Goal: Information Seeking & Learning: Learn about a topic

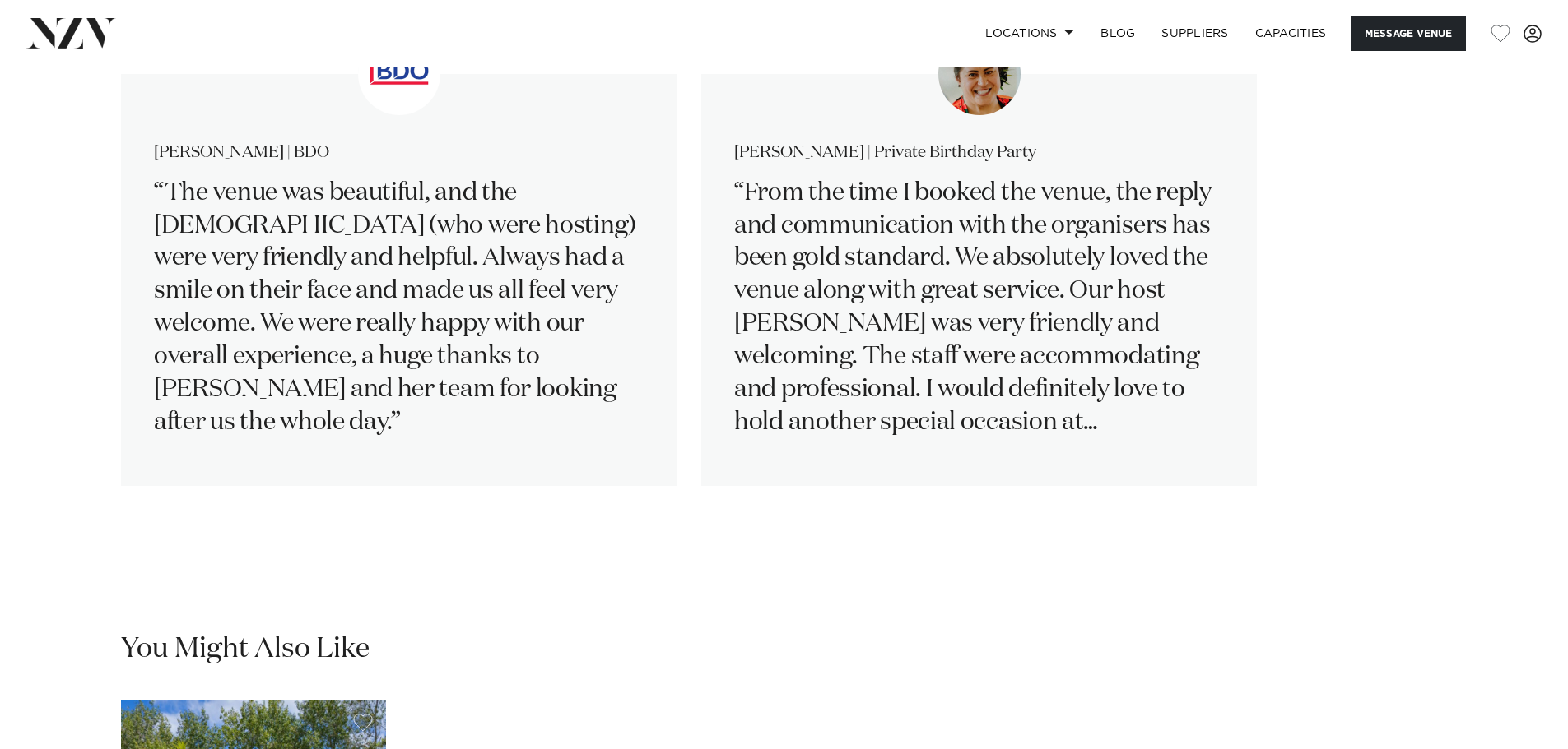
scroll to position [2550, 0]
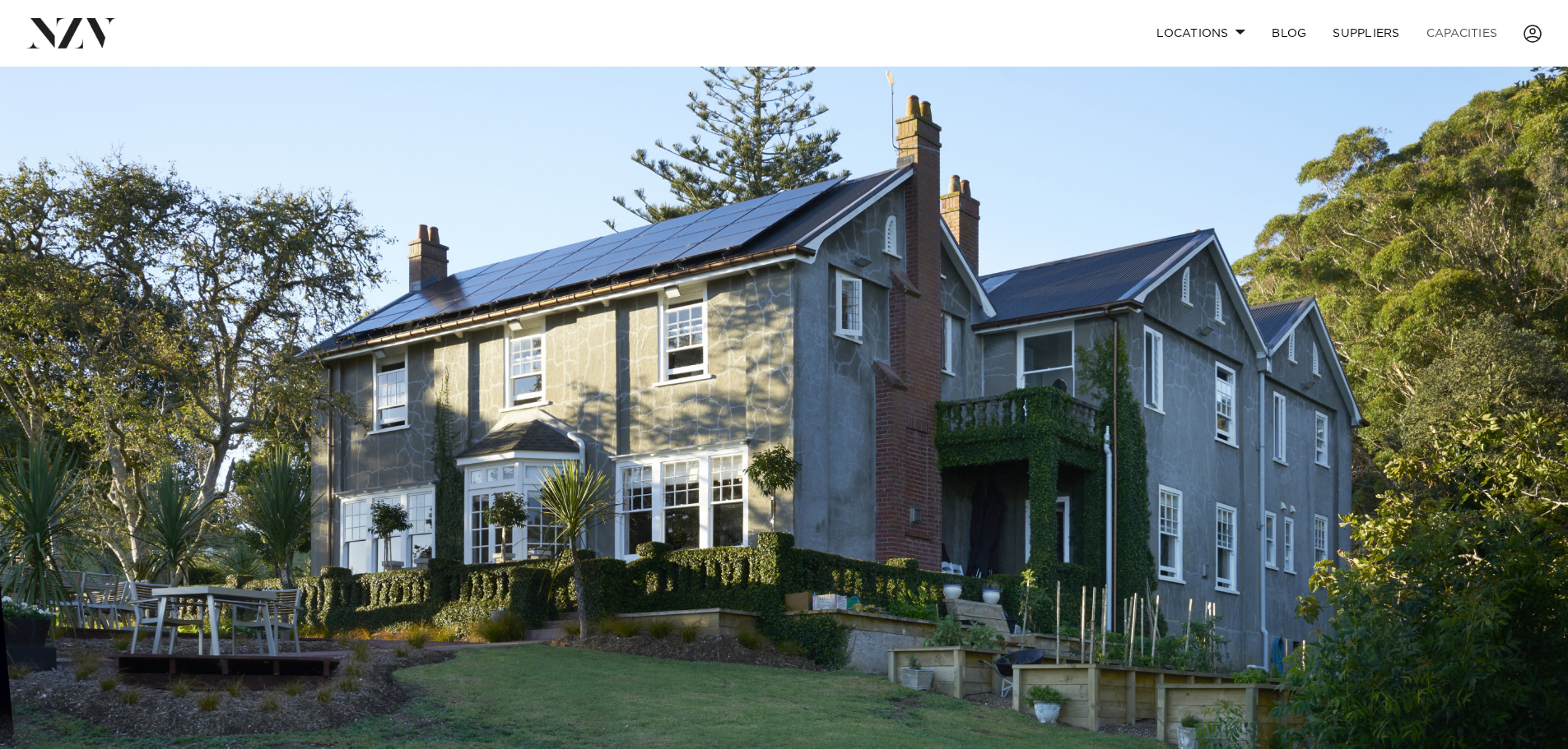
click at [1491, 27] on link "Capacities" at bounding box center [1462, 34] width 98 height 35
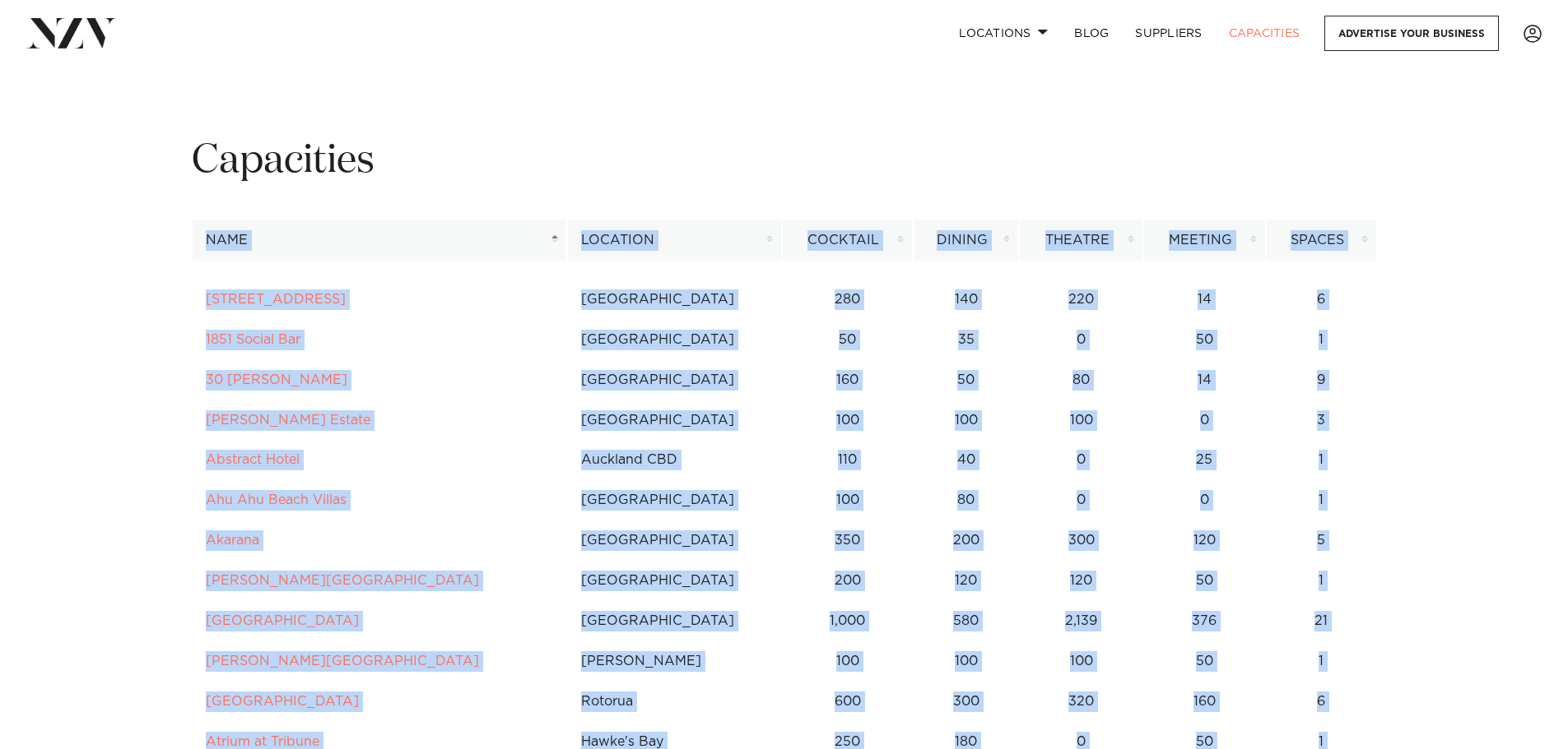
drag, startPoint x: 1367, startPoint y: 674, endPoint x: 200, endPoint y: 249, distance: 1242.0
copy div "Name Location Cocktail Dining Theatre Meeting Spaces Name Location Cocktail Din…"
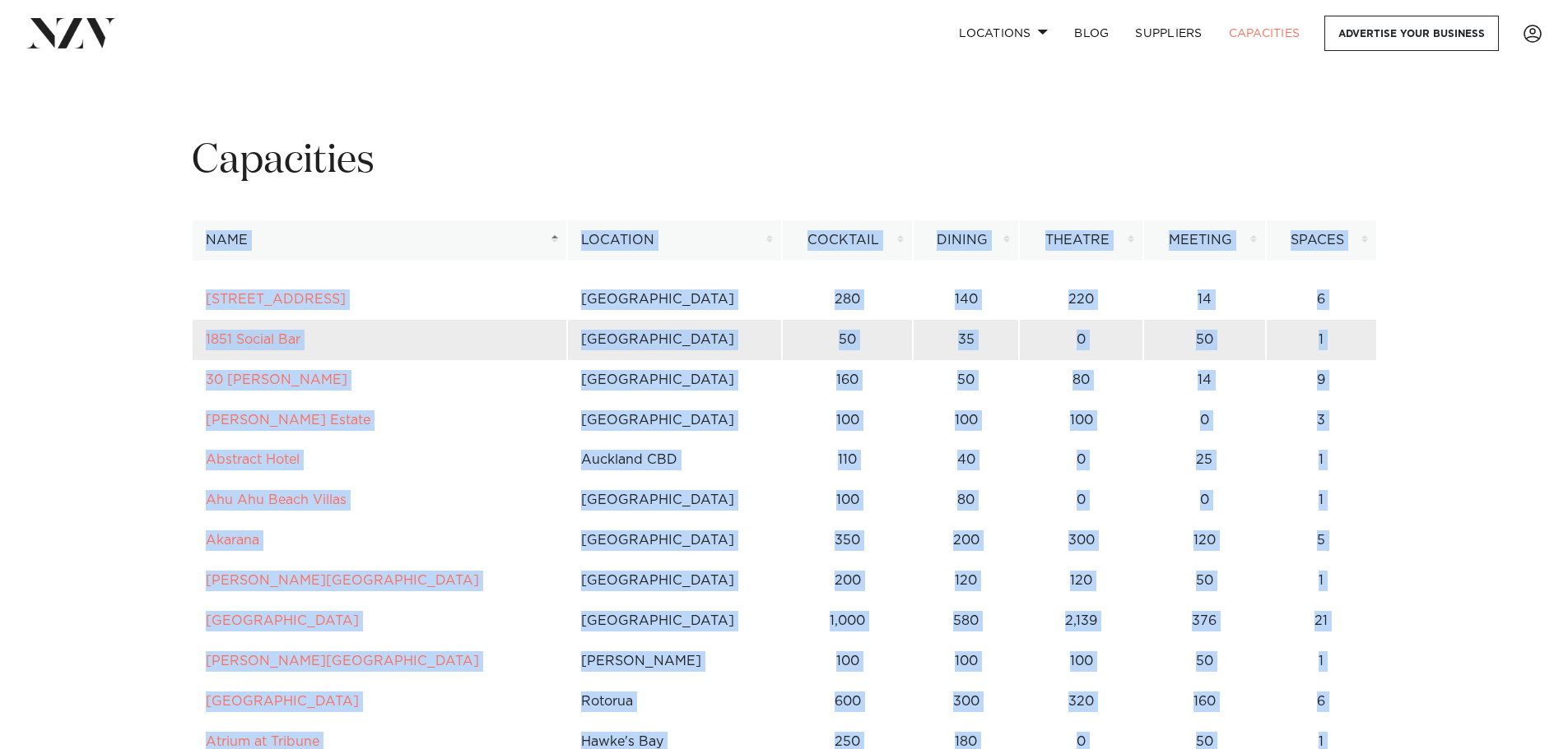
click at [1219, 323] on td "50" at bounding box center [1204, 340] width 122 height 41
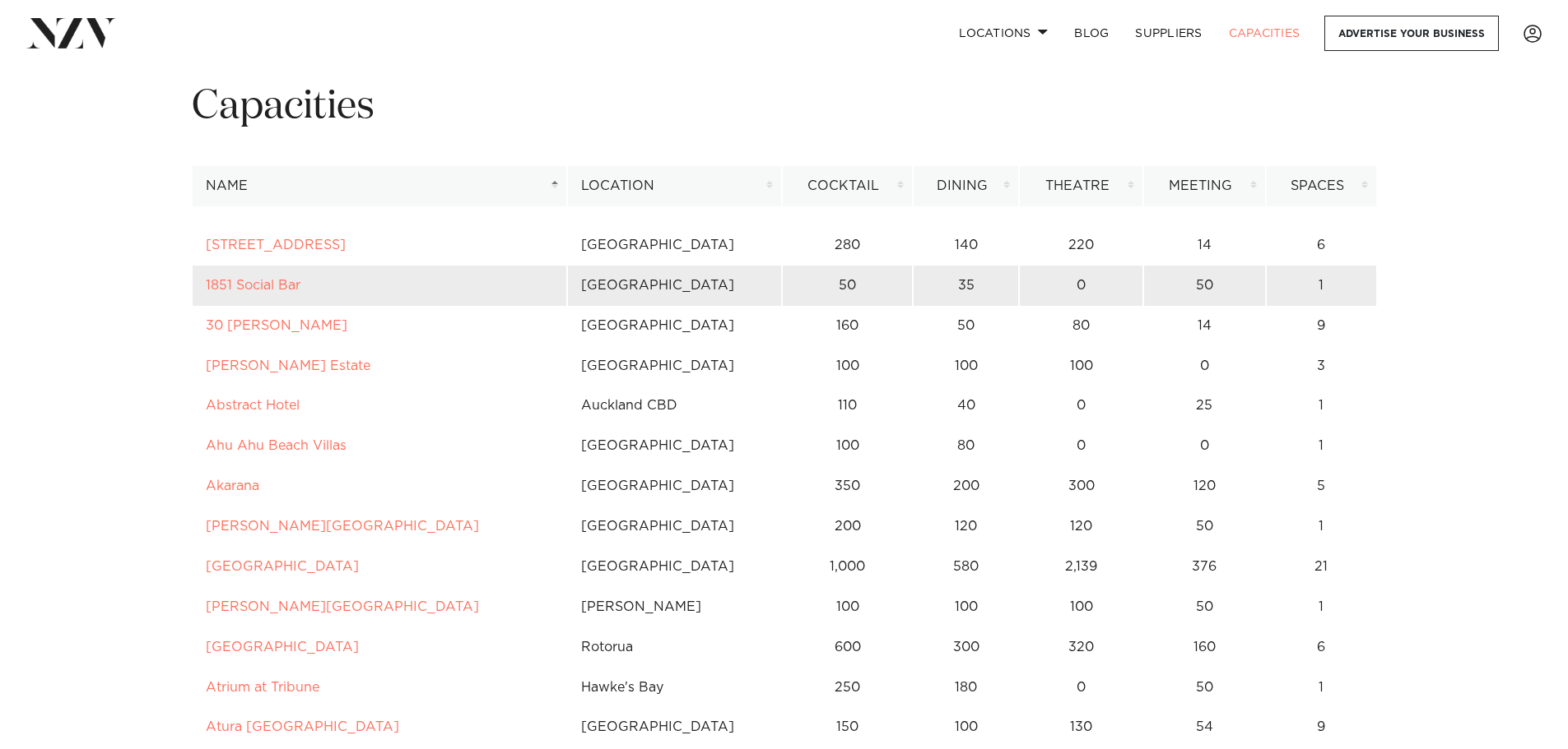
scroll to position [82, 0]
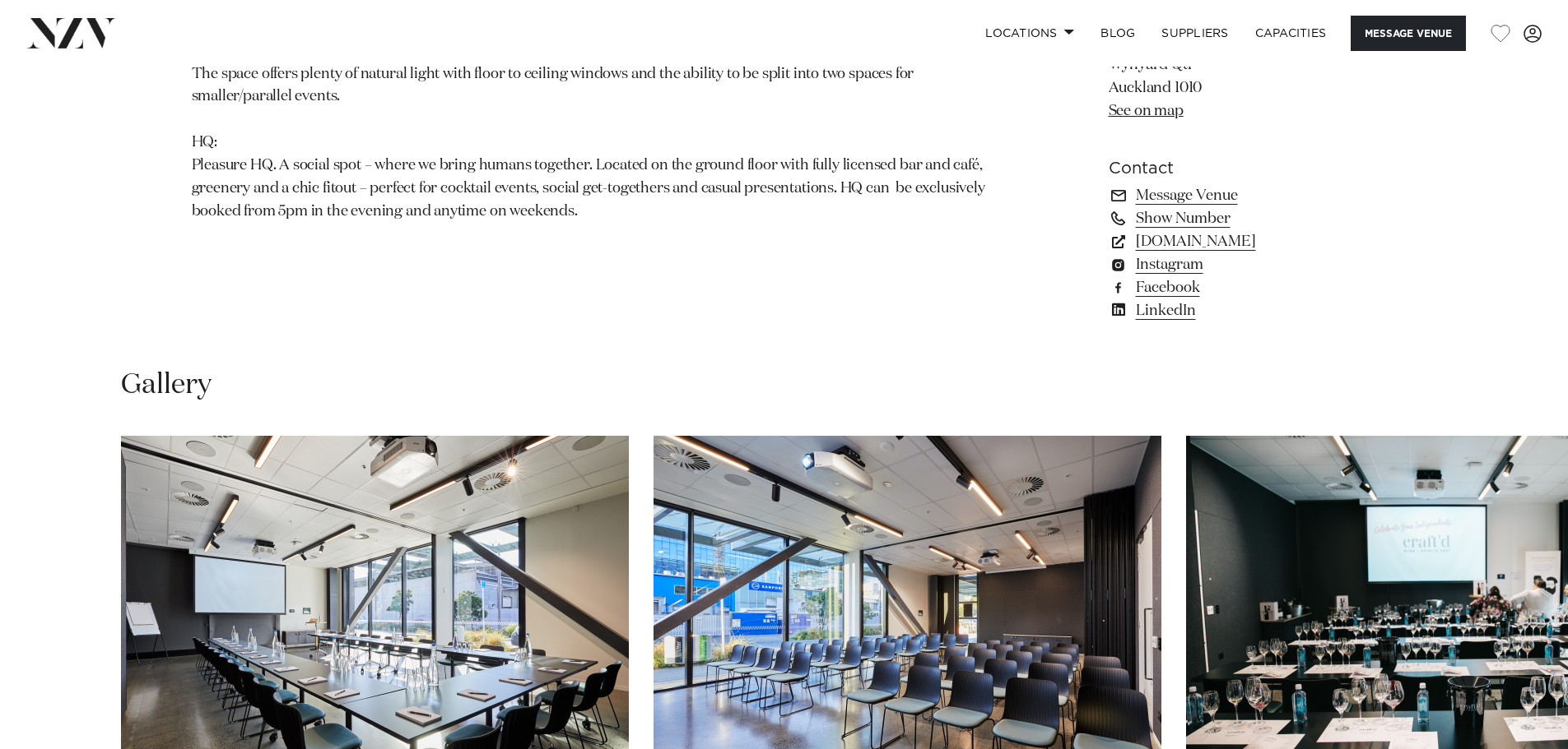
scroll to position [1234, 0]
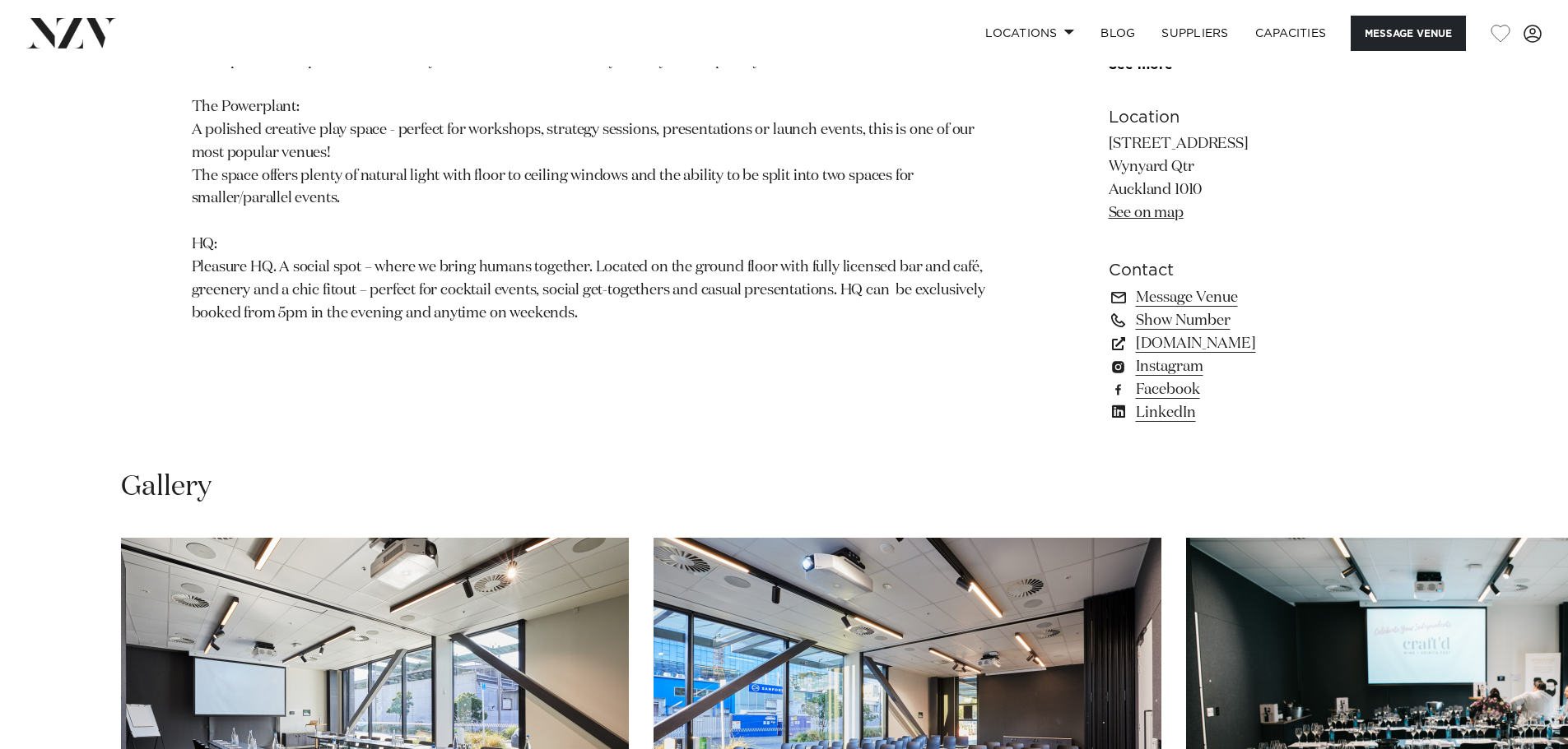
click at [573, 323] on section "Auckland 12 Madden St by Precinct Flex 12 Madden Street is in the heart of Auck…" at bounding box center [591, 39] width 800 height 811
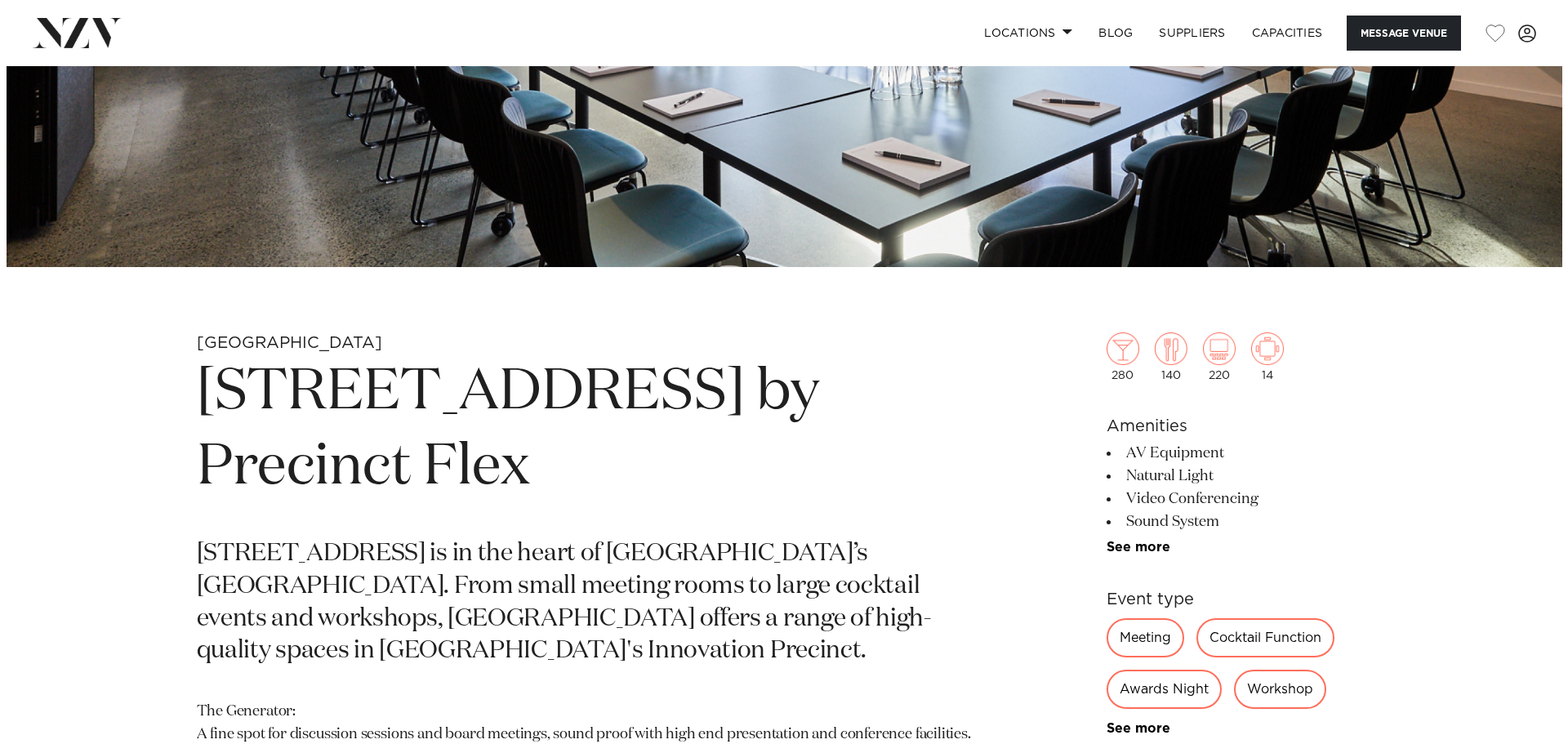
scroll to position [408, 0]
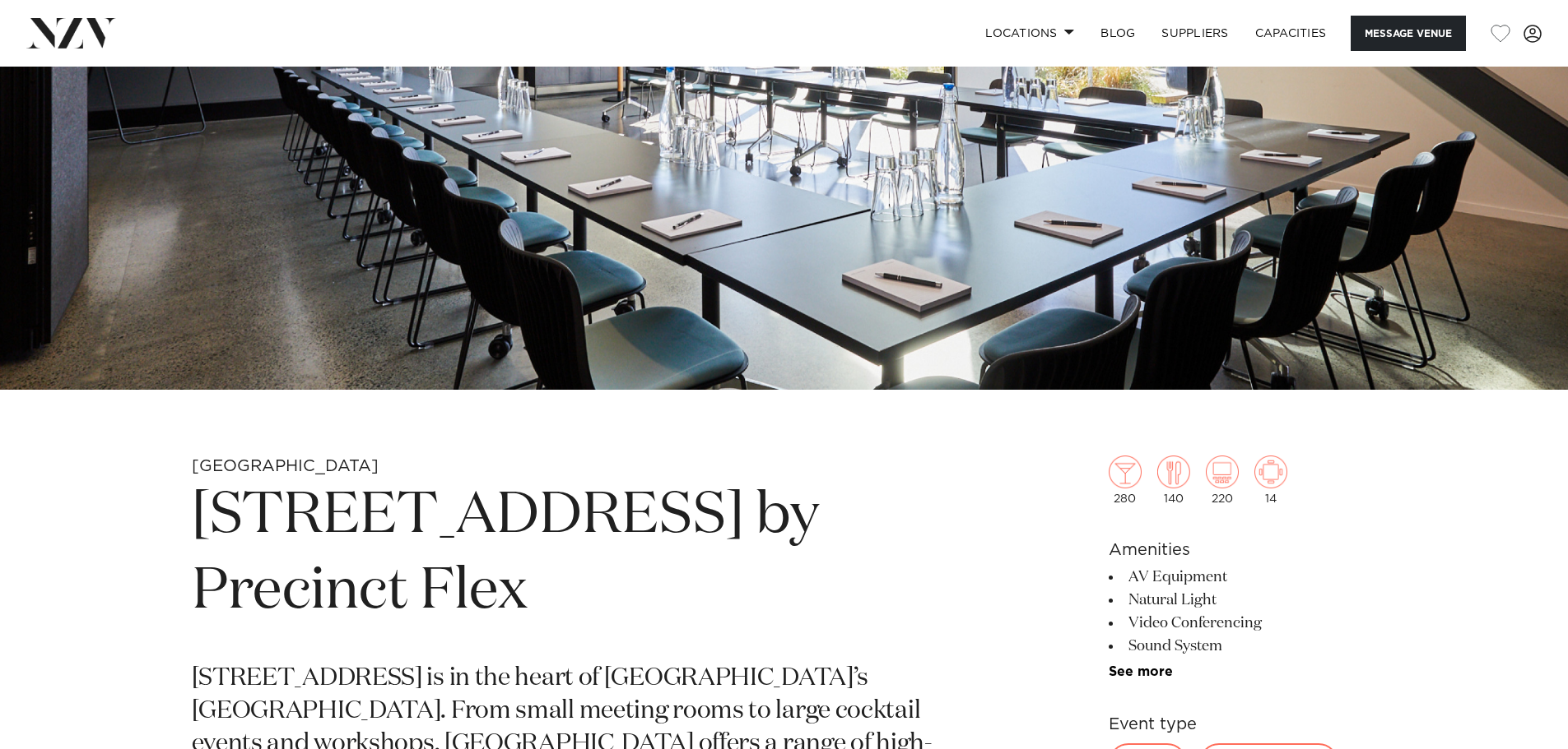
click at [566, 333] on img at bounding box center [784, 23] width 1568 height 735
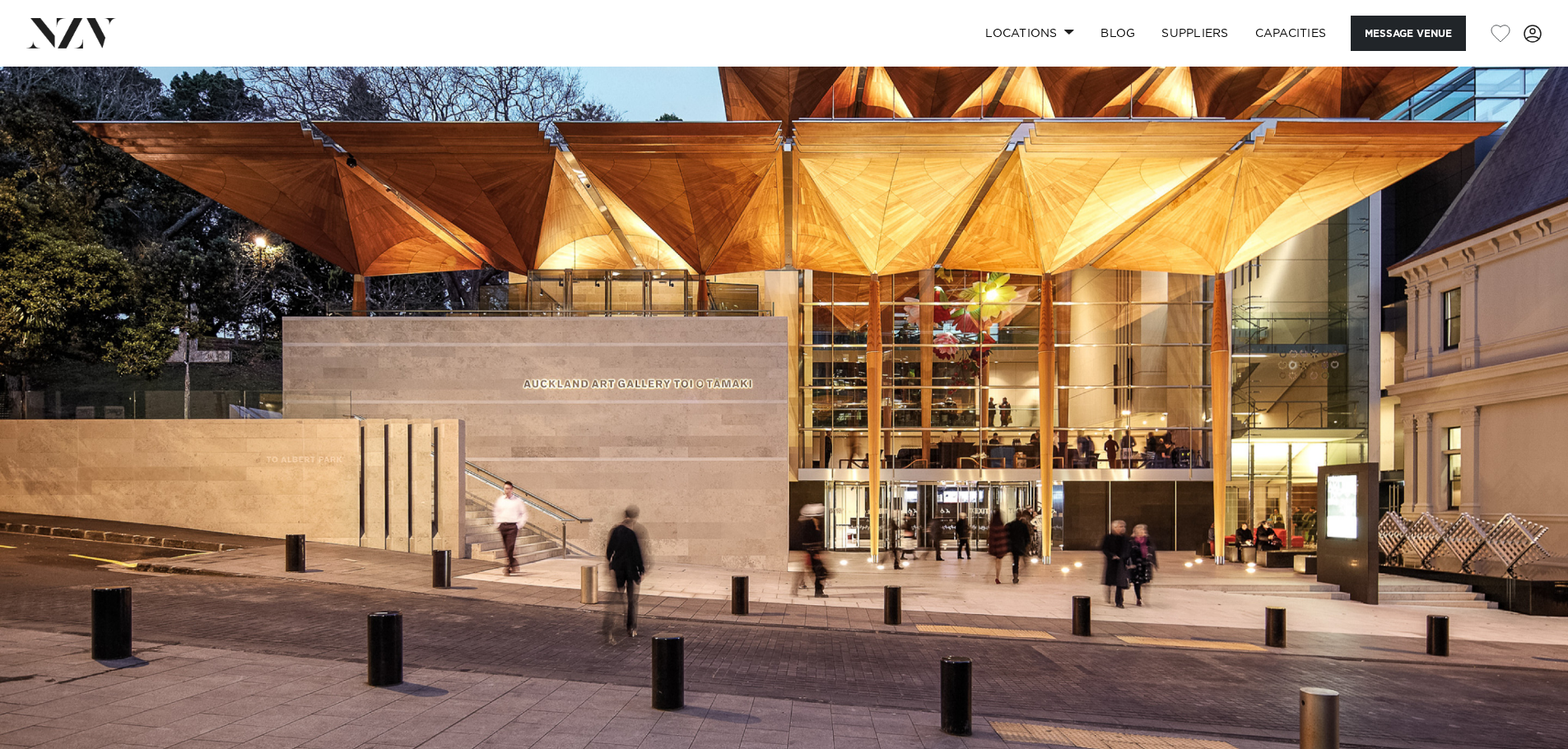
click at [293, 258] on img at bounding box center [784, 434] width 1568 height 735
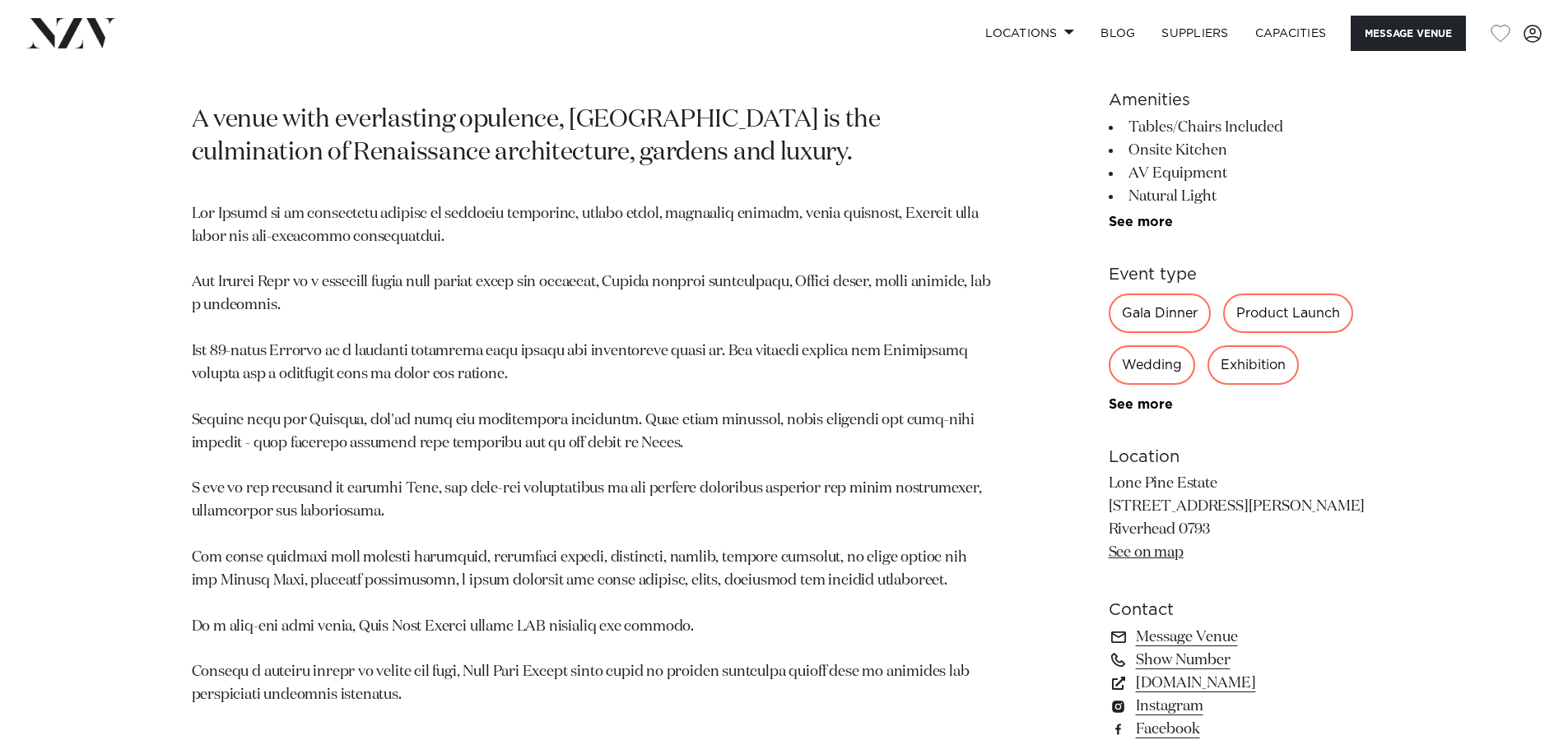
scroll to position [904, 0]
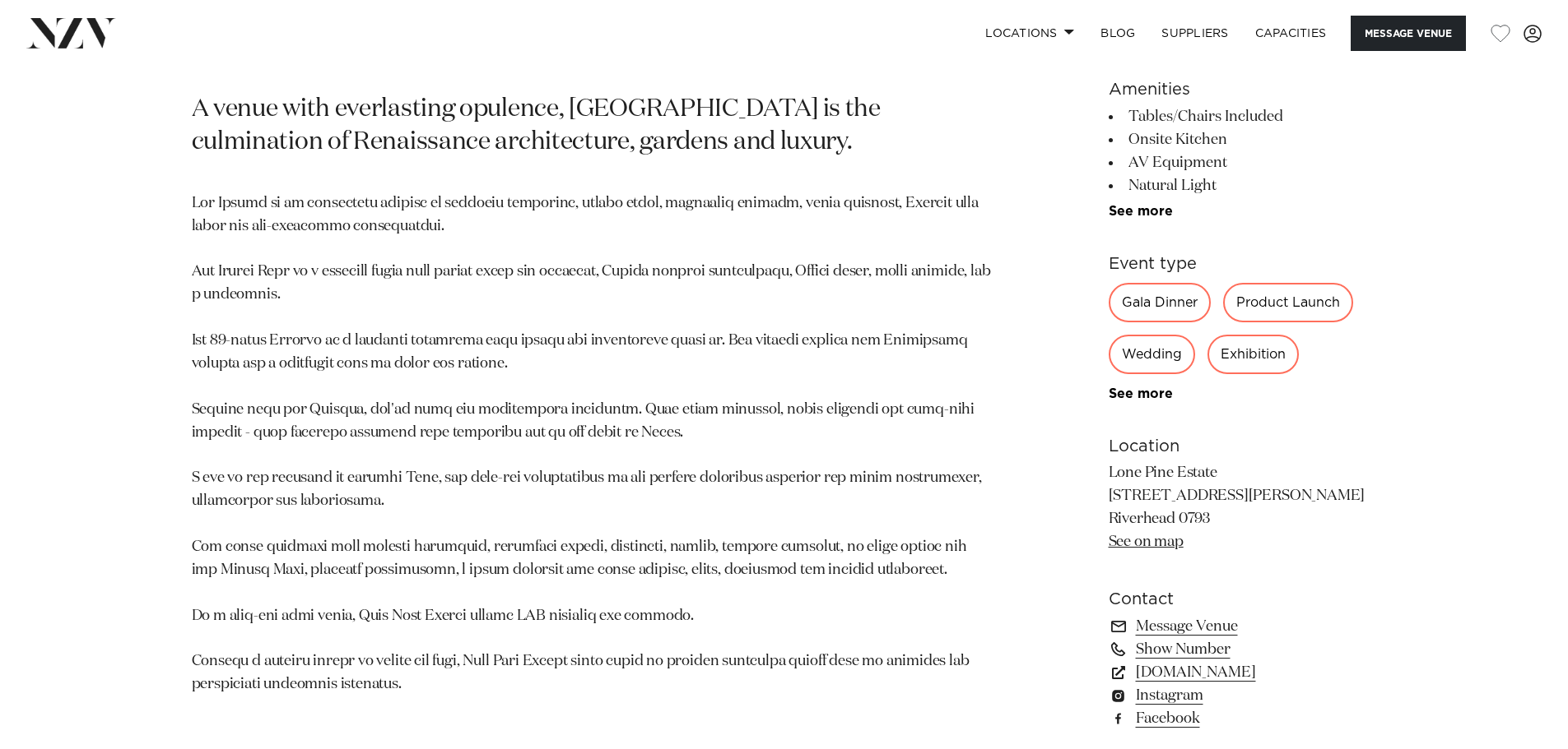
click at [677, 440] on p at bounding box center [591, 445] width 800 height 505
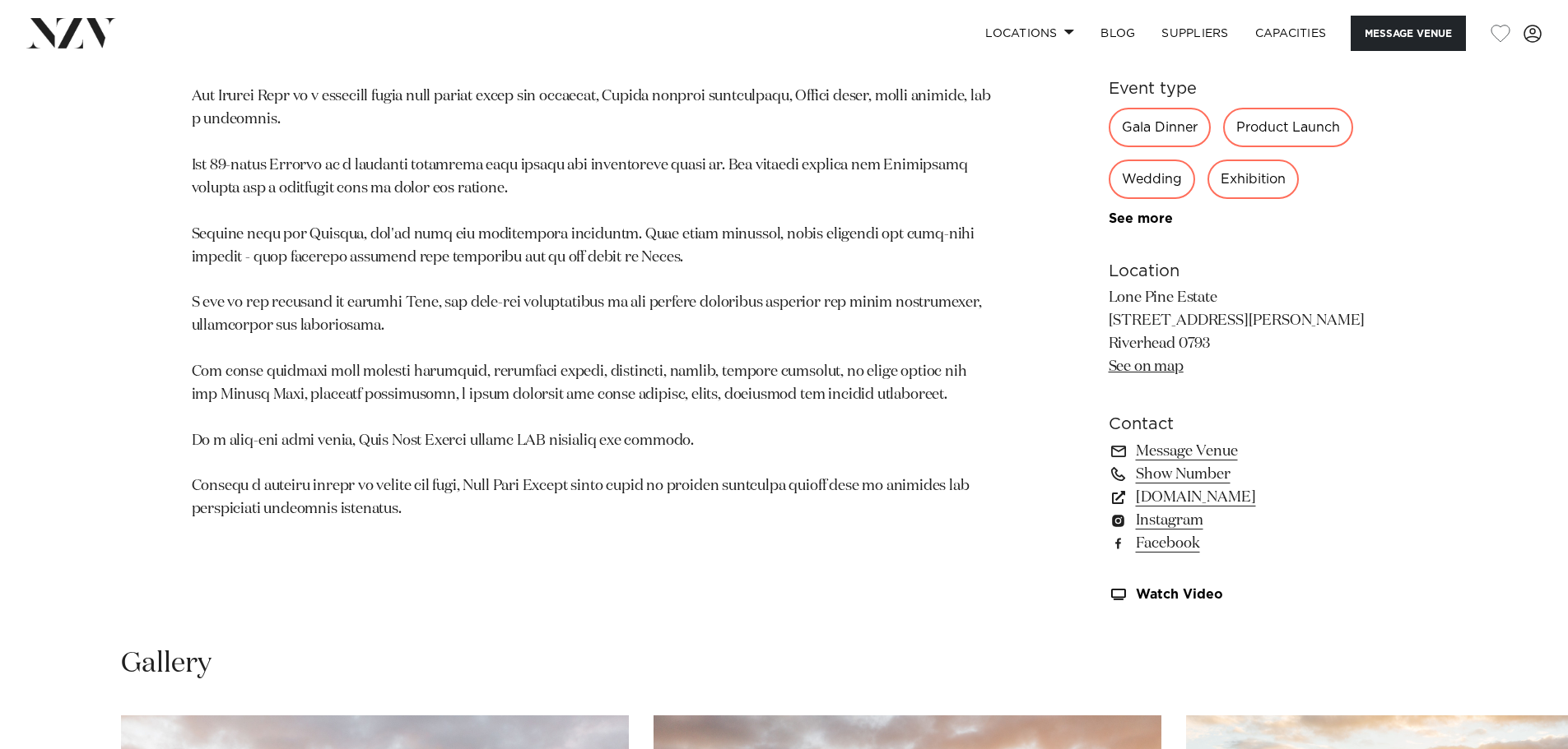
scroll to position [987, 0]
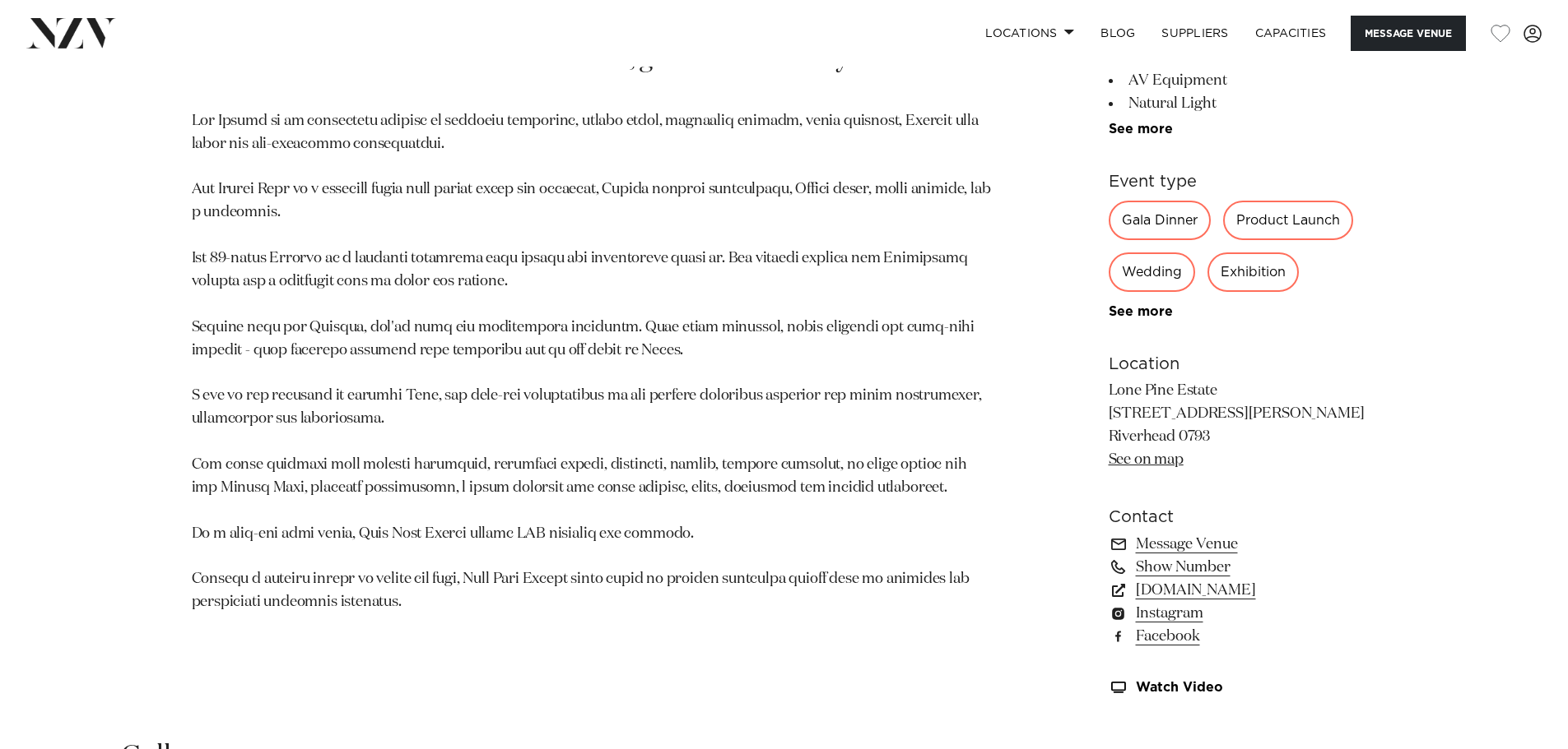
drag, startPoint x: 1222, startPoint y: 433, endPoint x: 1109, endPoint y: 439, distance: 113.2
click at [1109, 439] on p "Lone Pine Estate [STREET_ADDRESS][PERSON_NAME] Riverhead 0793 See on map" at bounding box center [1243, 426] width 269 height 92
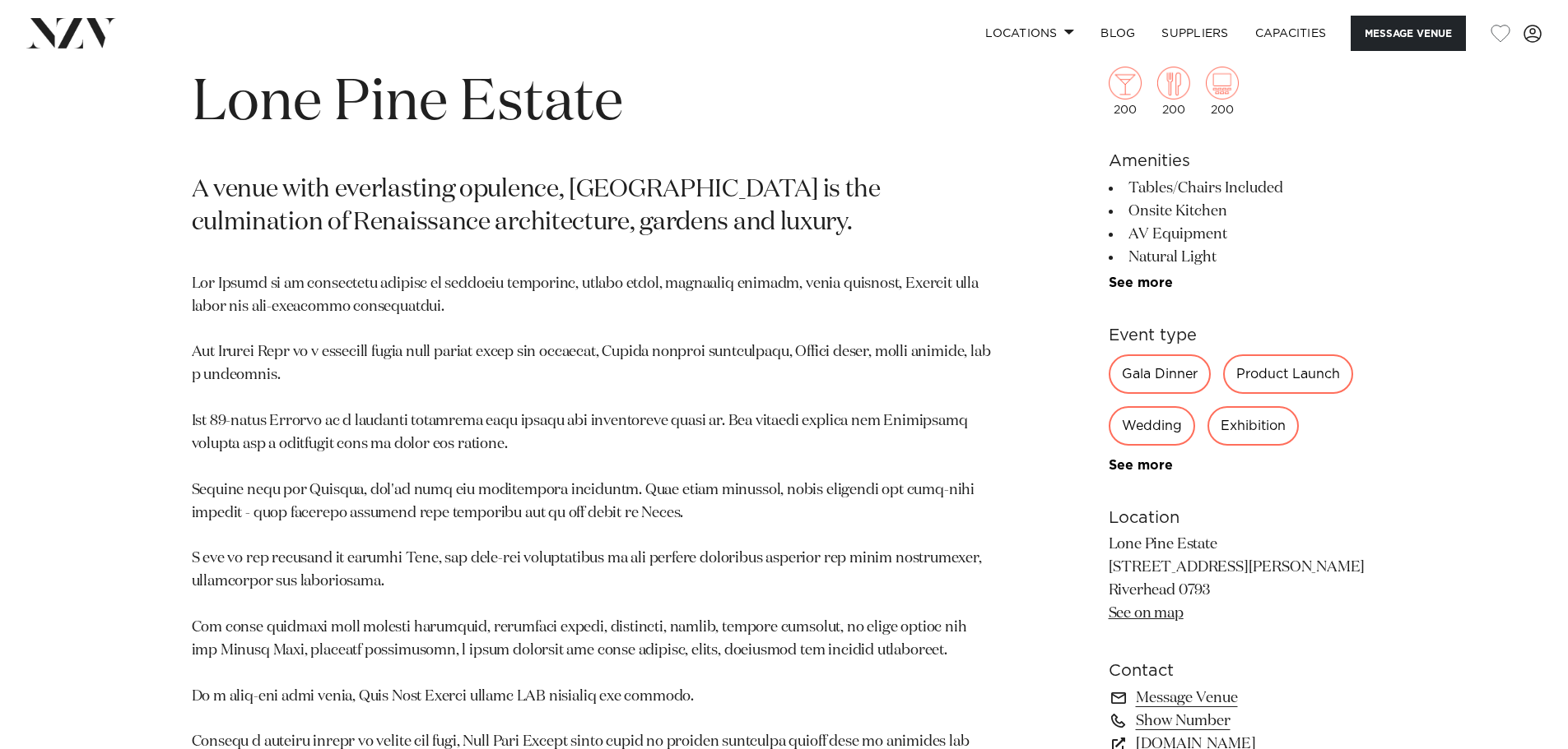
scroll to position [822, 0]
drag, startPoint x: 1128, startPoint y: 545, endPoint x: 1222, endPoint y: 570, distance: 97.3
click at [1222, 570] on section "Location [GEOGRAPHIC_DATA] [STREET_ADDRESS][PERSON_NAME] Riverhead 0793 See on …" at bounding box center [1243, 566] width 269 height 120
click at [1140, 556] on p "Lone Pine Estate [STREET_ADDRESS][PERSON_NAME] Riverhead 0793 See on map" at bounding box center [1243, 579] width 269 height 92
drag, startPoint x: 1101, startPoint y: 545, endPoint x: 1218, endPoint y: 569, distance: 119.4
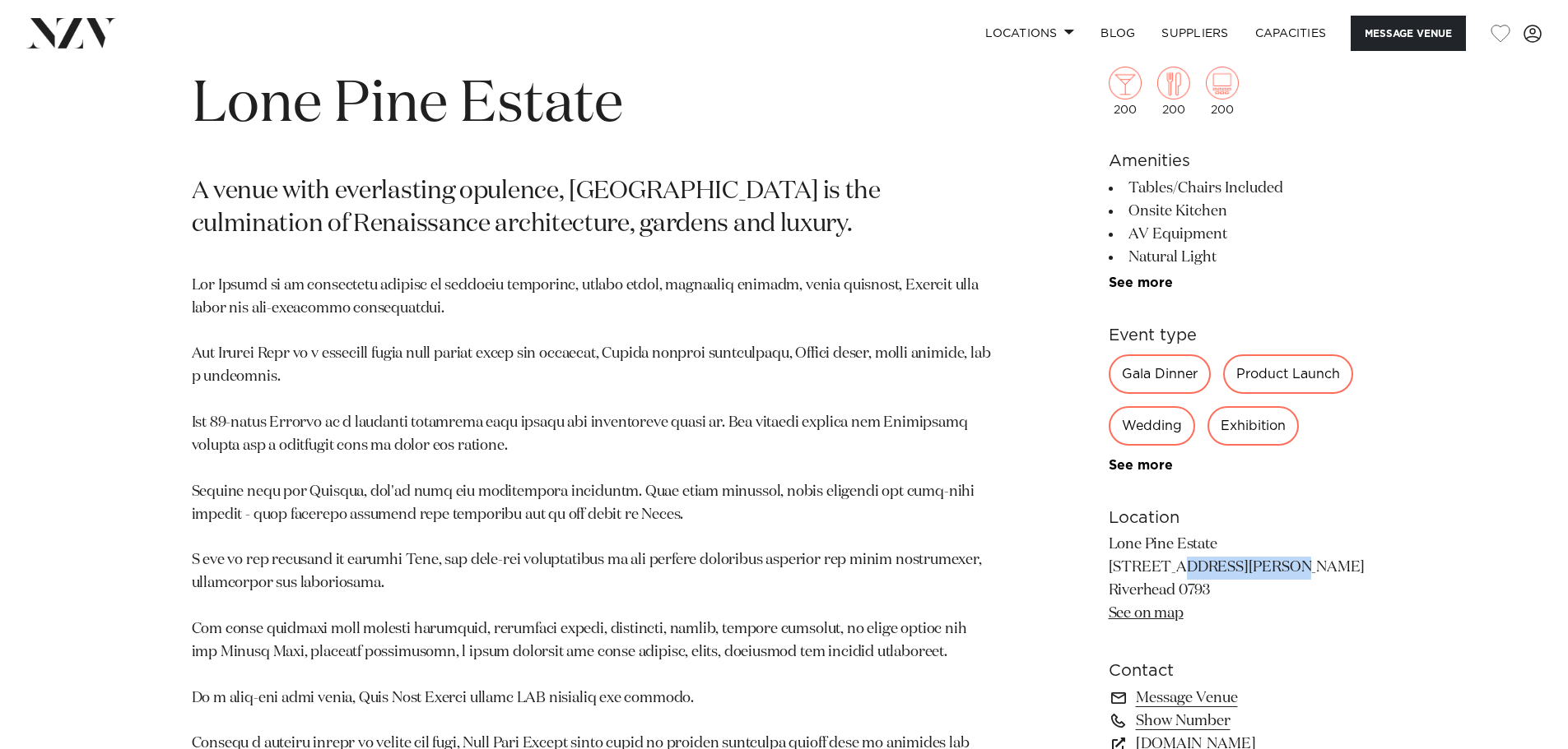
click at [1218, 569] on div "[GEOGRAPHIC_DATA] [GEOGRAPHIC_DATA] A venue with everlasting opulence, [GEOGRAP…" at bounding box center [784, 462] width 1401 height 834
click at [1186, 562] on p "Lone Pine Estate [STREET_ADDRESS][PERSON_NAME] Riverhead 0793 See on map" at bounding box center [1243, 579] width 269 height 92
drag, startPoint x: 1113, startPoint y: 544, endPoint x: 1229, endPoint y: 565, distance: 117.9
click at [1229, 565] on p "Lone Pine Estate [STREET_ADDRESS][PERSON_NAME] Riverhead 0793 See on map" at bounding box center [1243, 579] width 269 height 92
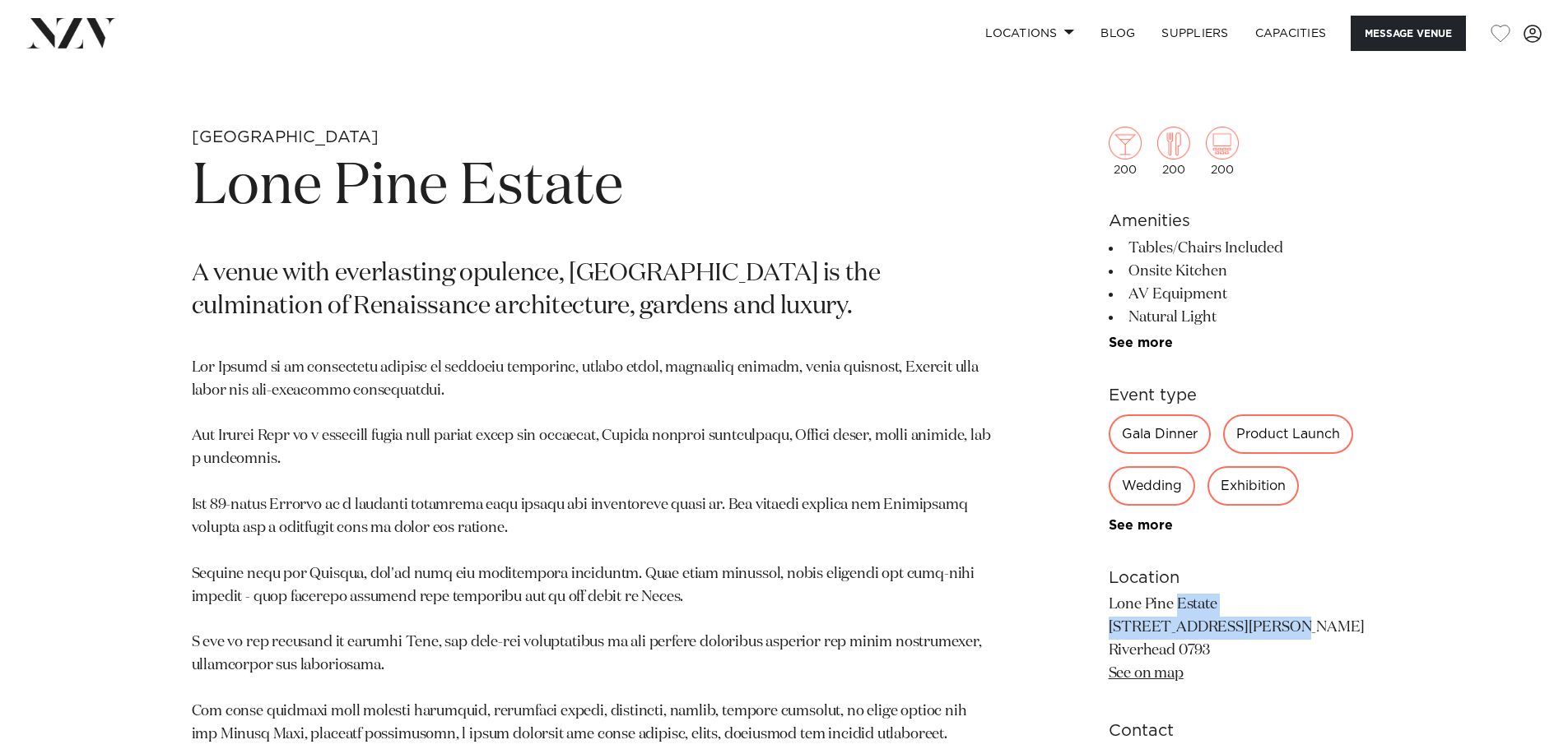
scroll to position [987, 0]
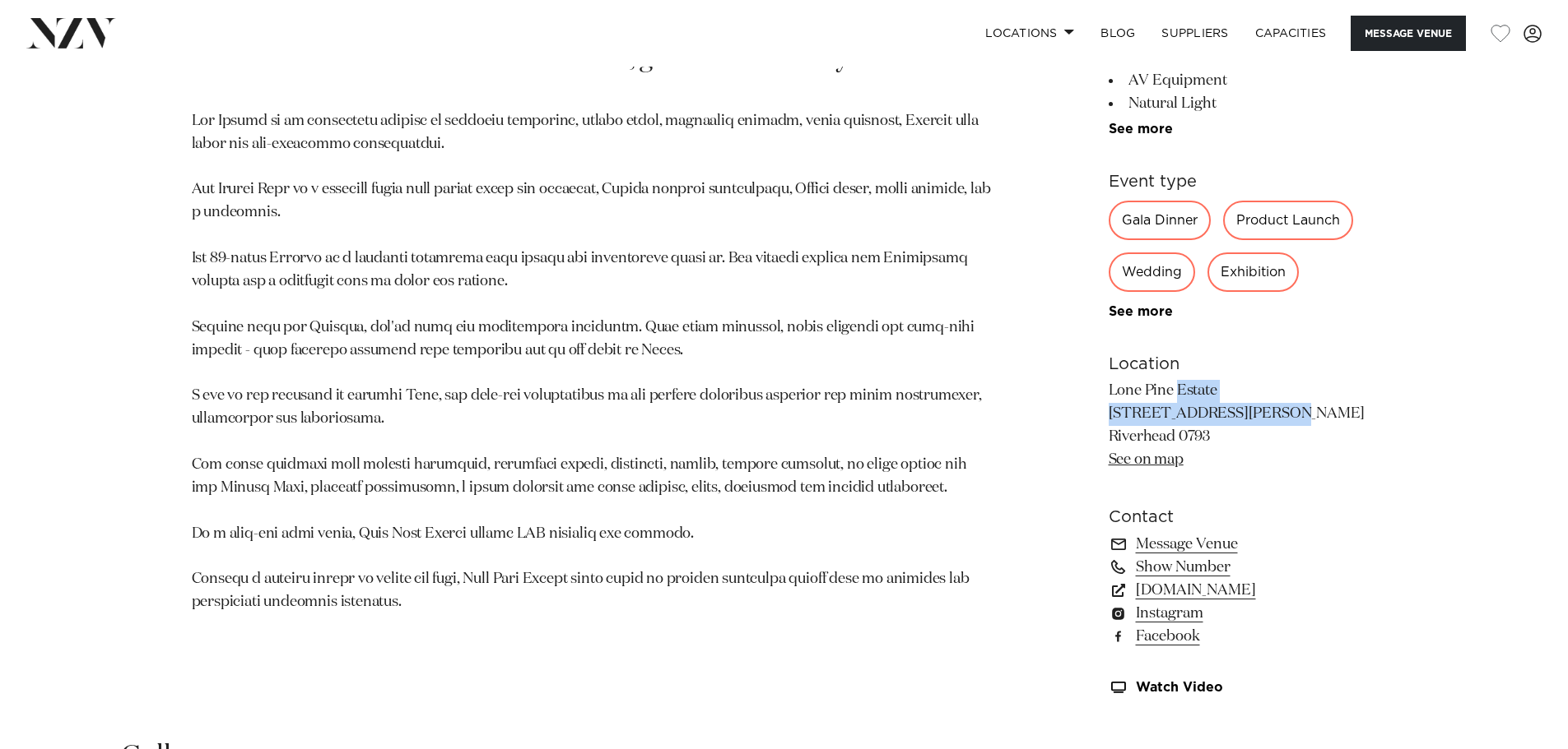
click at [1158, 459] on link "See on map" at bounding box center [1146, 460] width 75 height 15
